Goal: Check status: Check status

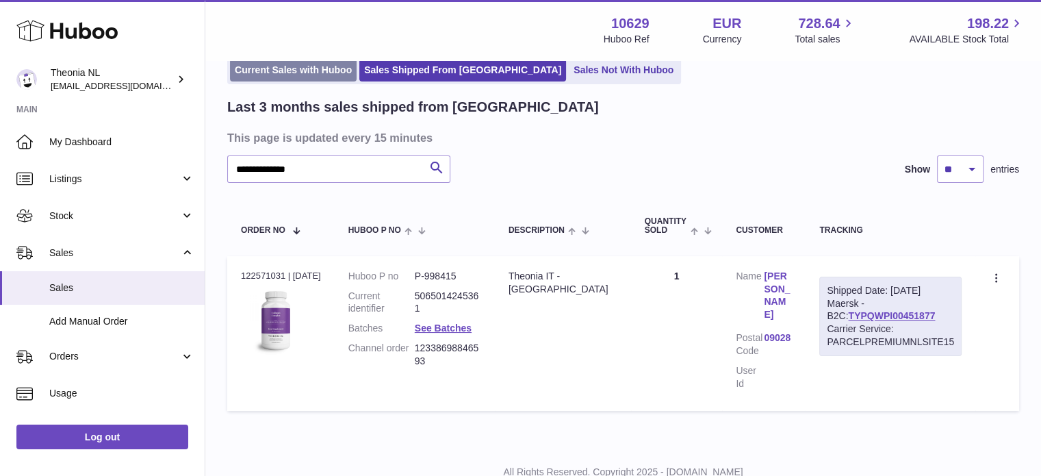
click at [249, 72] on link "Current Sales with Huboo" at bounding box center [293, 70] width 127 height 23
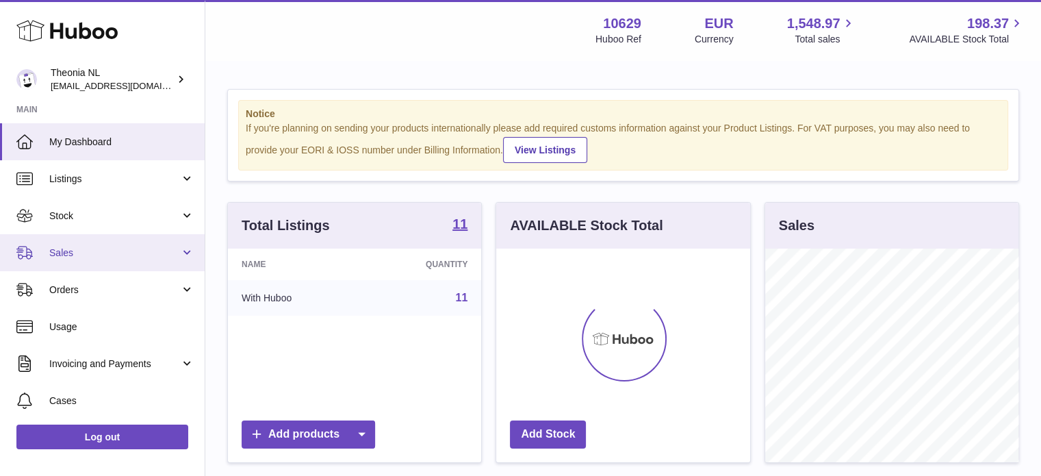
scroll to position [214, 254]
drag, startPoint x: 105, startPoint y: 257, endPoint x: 99, endPoint y: 279, distance: 23.4
click at [106, 257] on span "Sales" at bounding box center [114, 252] width 131 height 13
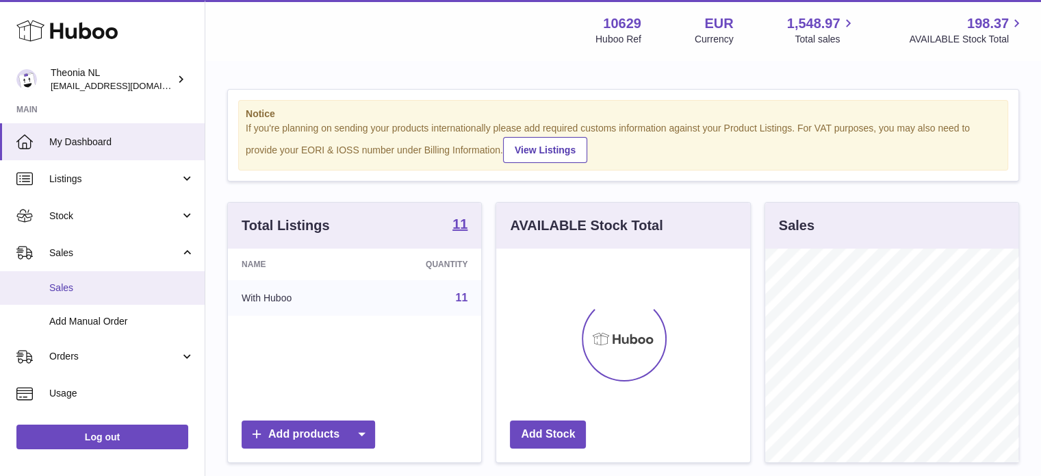
click at [99, 295] on link "Sales" at bounding box center [102, 288] width 205 height 34
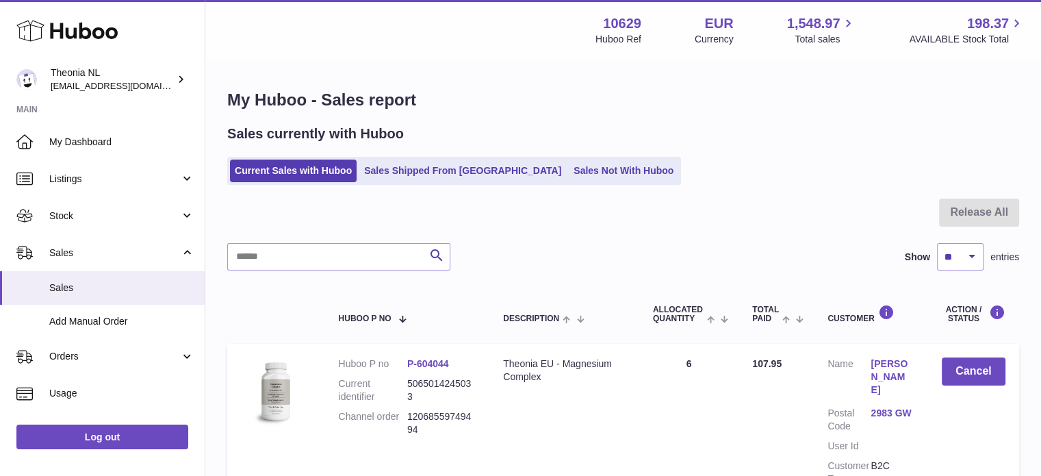
click at [352, 241] on div at bounding box center [623, 220] width 792 height 44
click at [345, 250] on input "text" at bounding box center [338, 256] width 223 height 27
paste input "**********"
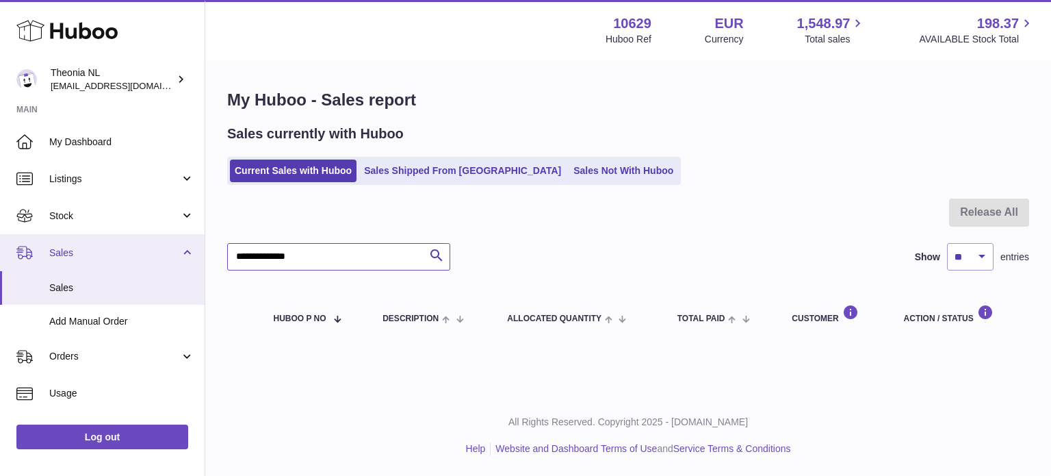
drag, startPoint x: 247, startPoint y: 263, endPoint x: 77, endPoint y: 261, distance: 170.4
click at [75, 263] on div "Huboo Theonia NL [EMAIL_ADDRESS][DOMAIN_NAME] Main My Dashboard Listings Not wi…" at bounding box center [525, 238] width 1051 height 476
paste input "text"
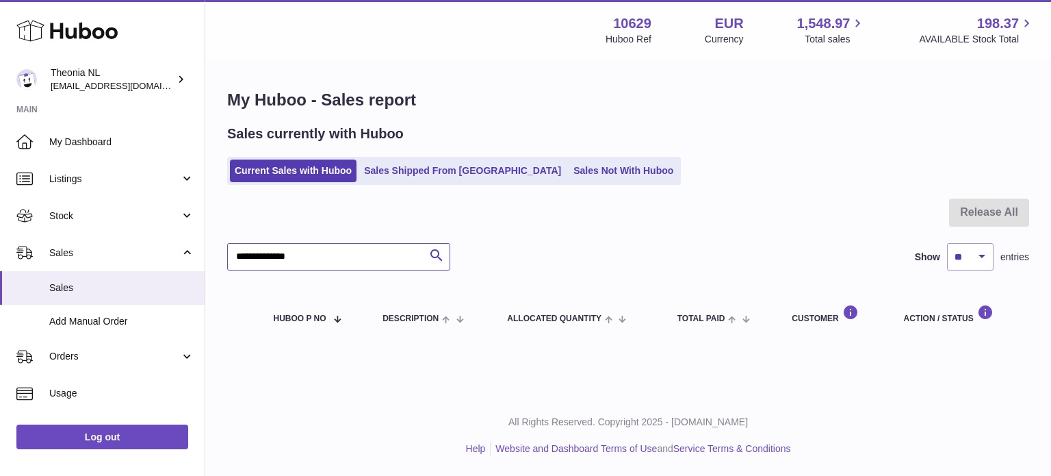
type input "**********"
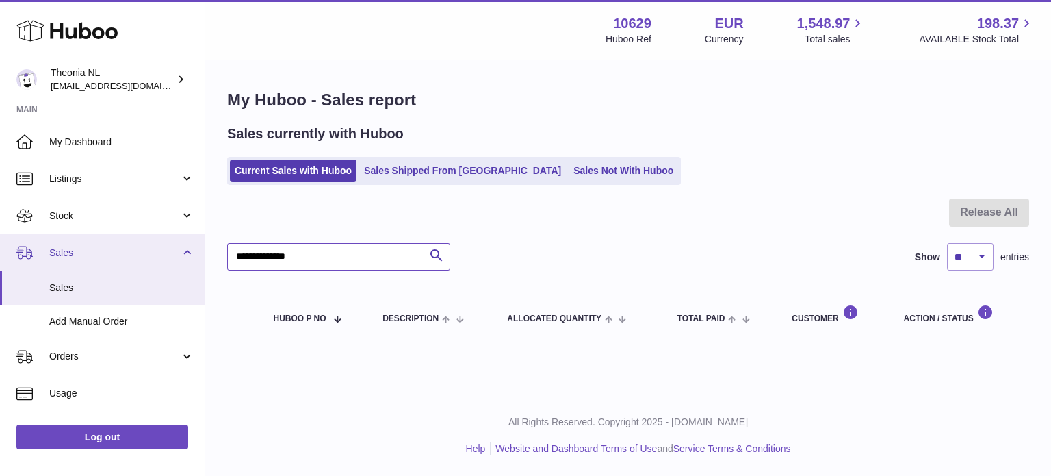
drag, startPoint x: 350, startPoint y: 260, endPoint x: 78, endPoint y: 246, distance: 272.8
click at [78, 247] on div "Huboo Theonia NL [EMAIL_ADDRESS][DOMAIN_NAME] Main My Dashboard Listings Not wi…" at bounding box center [525, 238] width 1051 height 476
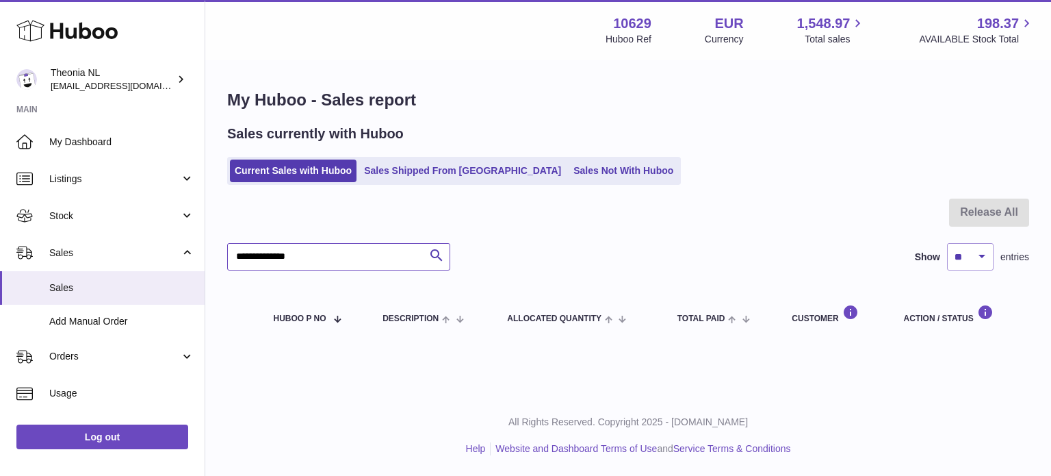
paste input "*"
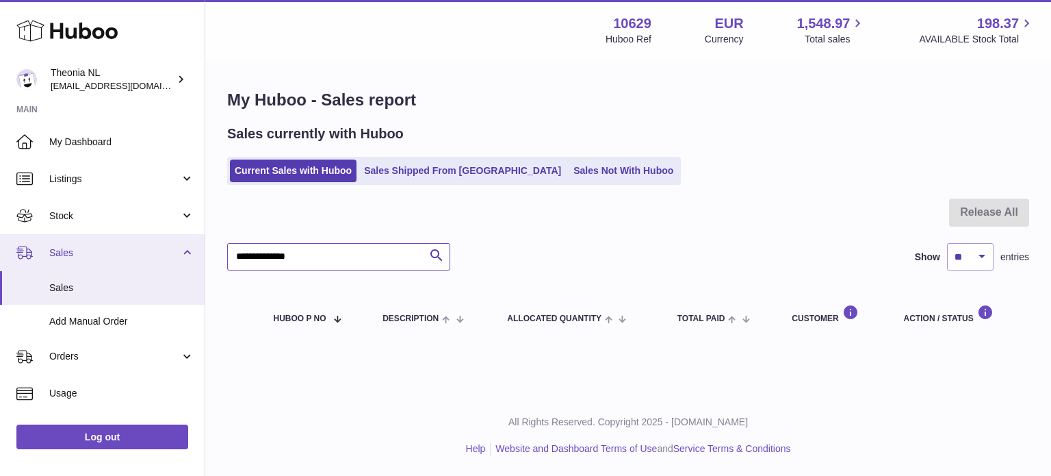
drag, startPoint x: 348, startPoint y: 254, endPoint x: 73, endPoint y: 256, distance: 275.1
click at [73, 259] on div "Huboo Theonia NL [EMAIL_ADDRESS][DOMAIN_NAME] Main My Dashboard Listings Not wi…" at bounding box center [525, 238] width 1051 height 476
paste input "text"
type input "**********"
drag, startPoint x: 339, startPoint y: 257, endPoint x: 68, endPoint y: 264, distance: 270.4
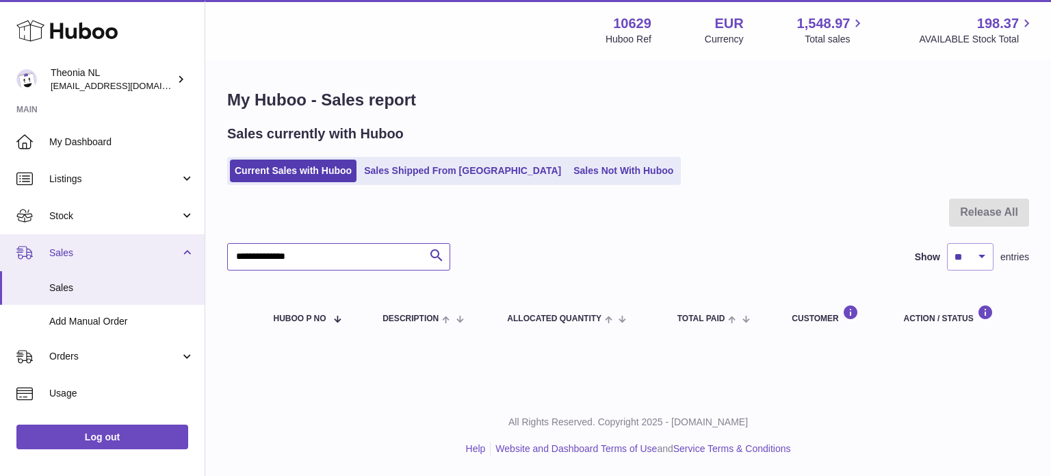
click at [68, 264] on div "Huboo Theonia NL [EMAIL_ADDRESS][DOMAIN_NAME] Main My Dashboard Listings Not wi…" at bounding box center [525, 238] width 1051 height 476
